Goal: Connect with others: Establish contact or relationships with other users

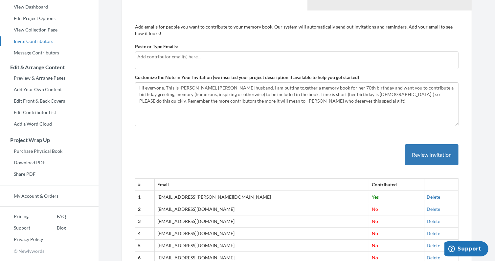
scroll to position [56, 0]
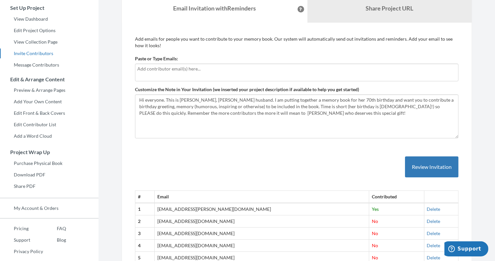
click at [140, 67] on input "text" at bounding box center [296, 68] width 319 height 7
type input "[EMAIL_ADDRESS][DOMAIN_NAME]"
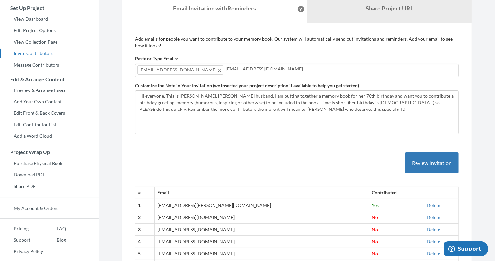
type input "[EMAIL_ADDRESS][DOMAIN_NAME]"
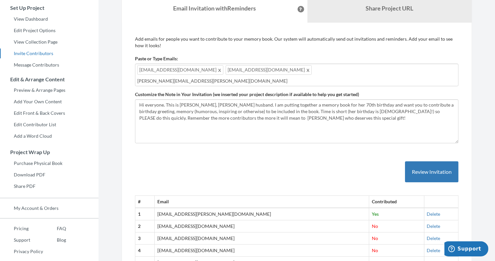
type input "[PERSON_NAME][EMAIL_ADDRESS][PERSON_NAME][DOMAIN_NAME]"
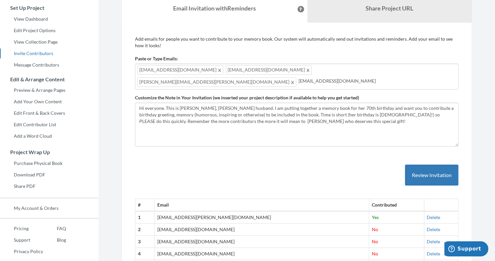
type input "[EMAIL_ADDRESS][DOMAIN_NAME]"
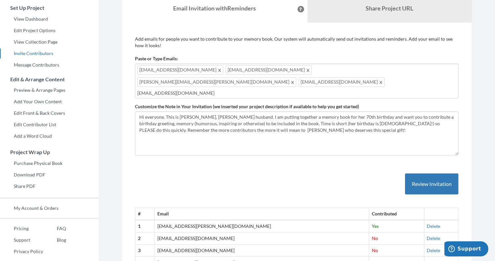
type input "[EMAIL_ADDRESS][DOMAIN_NAME]"
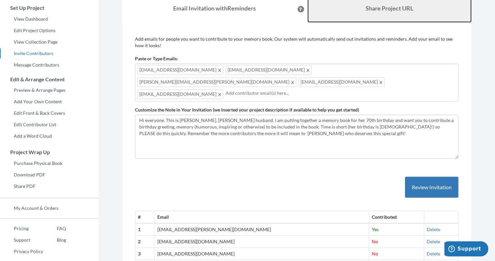
click at [343, 12] on link "Share Project URL" at bounding box center [389, 8] width 164 height 28
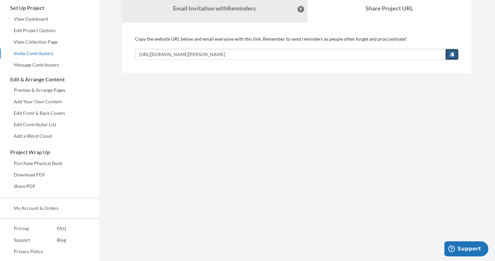
click at [452, 54] on span "button" at bounding box center [451, 54] width 5 height 5
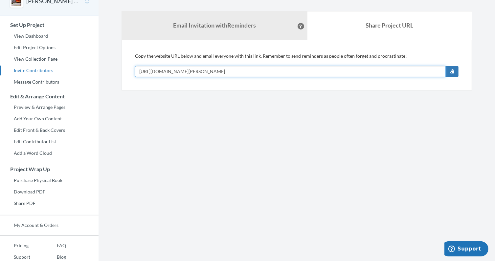
scroll to position [0, 0]
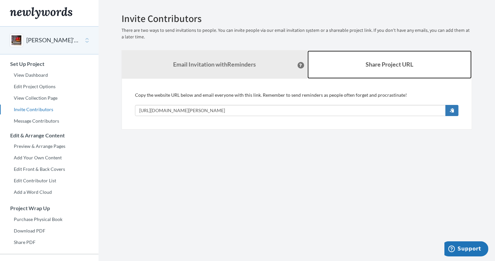
click at [368, 64] on b "Share Project URL" at bounding box center [389, 64] width 48 height 7
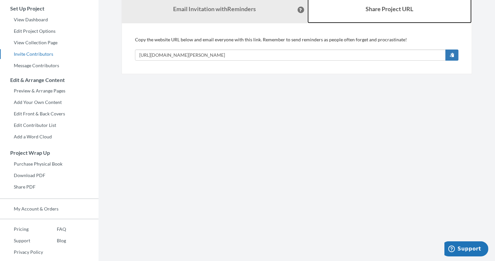
scroll to position [64, 0]
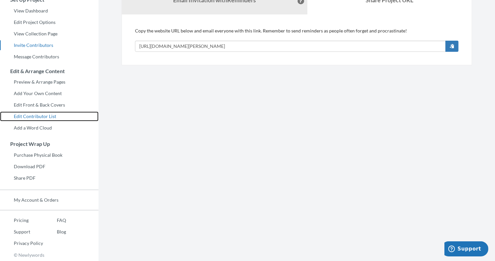
click at [46, 116] on link "Edit Contributor List" at bounding box center [49, 117] width 98 height 10
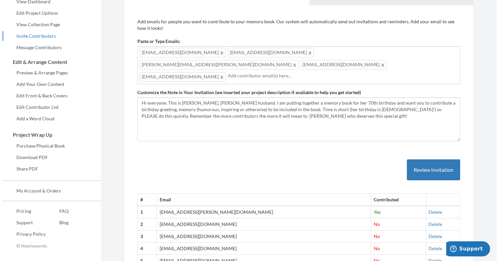
scroll to position [73, 0]
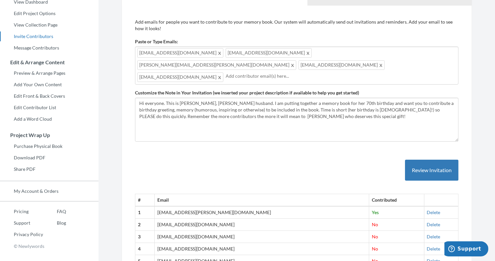
click at [225, 73] on input "text" at bounding box center [340, 76] width 230 height 7
click at [409, 160] on button "Review Invitation" at bounding box center [431, 170] width 53 height 21
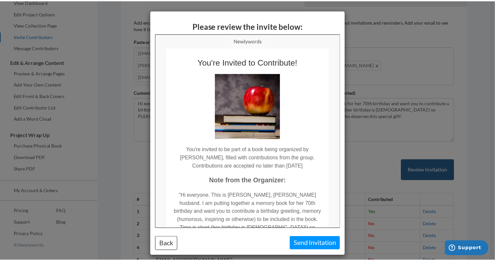
scroll to position [0, 0]
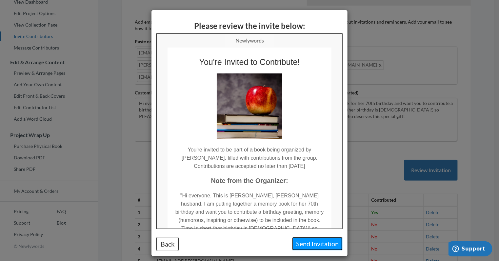
click at [319, 243] on button "Send Invitation" at bounding box center [317, 243] width 51 height 13
